Goal: Task Accomplishment & Management: Use online tool/utility

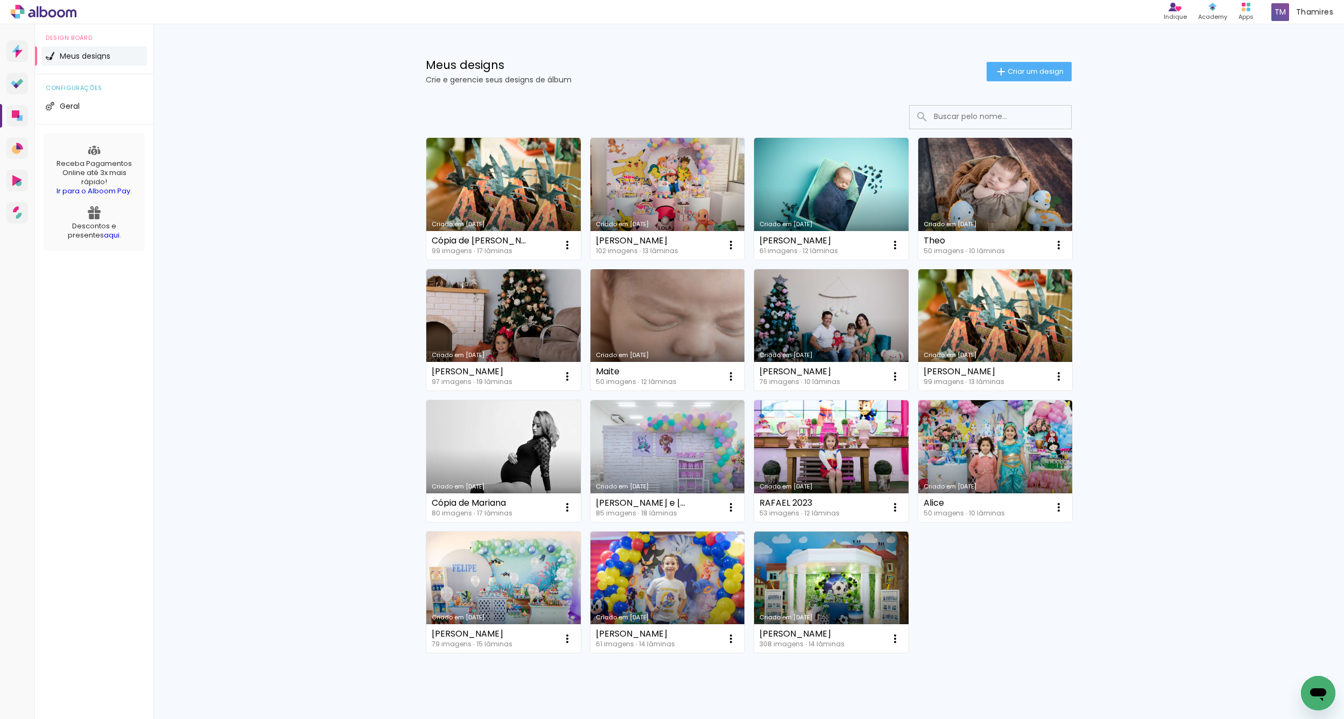
click at [657, 317] on link "Criado em [DATE]" at bounding box center [668, 330] width 155 height 122
